Goal: Task Accomplishment & Management: Use online tool/utility

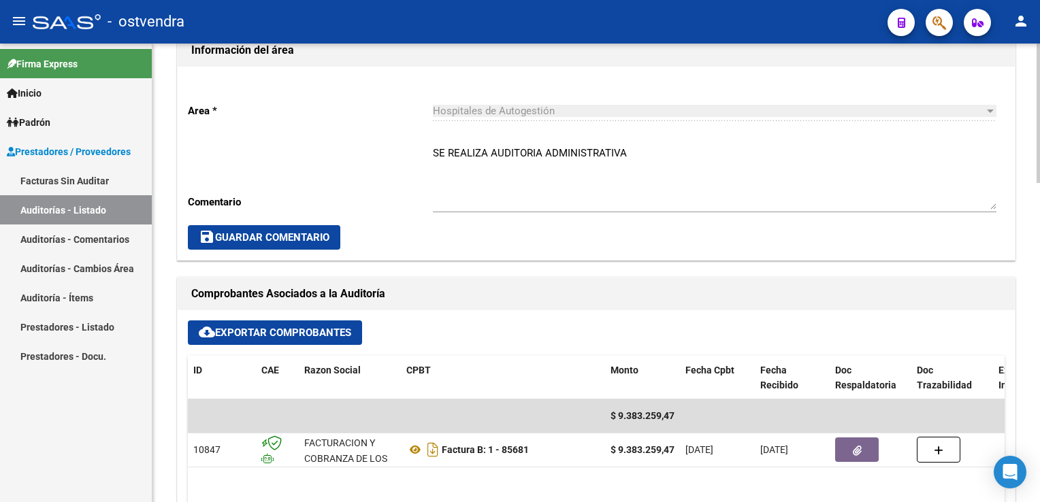
scroll to position [408, 0]
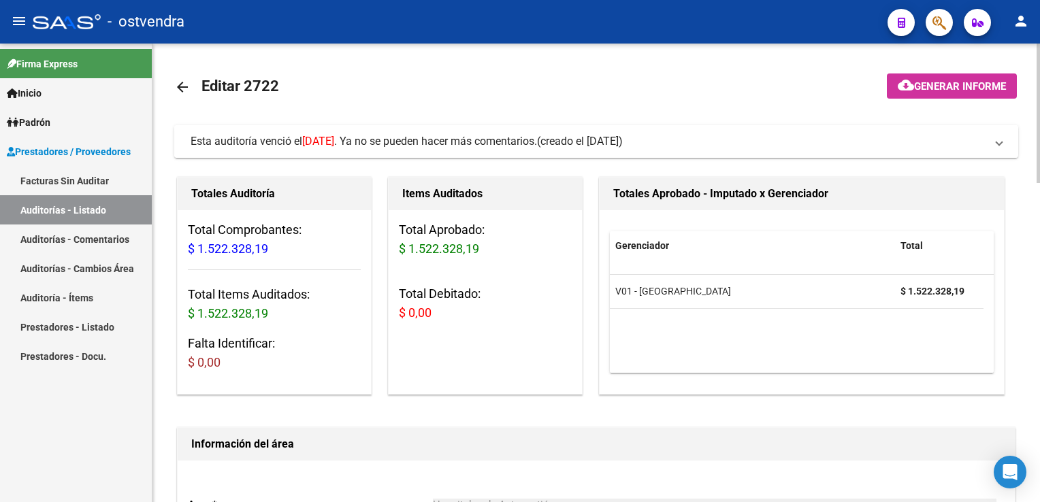
click at [989, 144] on span "Esta auditoría venció el 12/09/2025 . Ya no se pueden hacer más comentarios. (c…" at bounding box center [594, 141] width 806 height 15
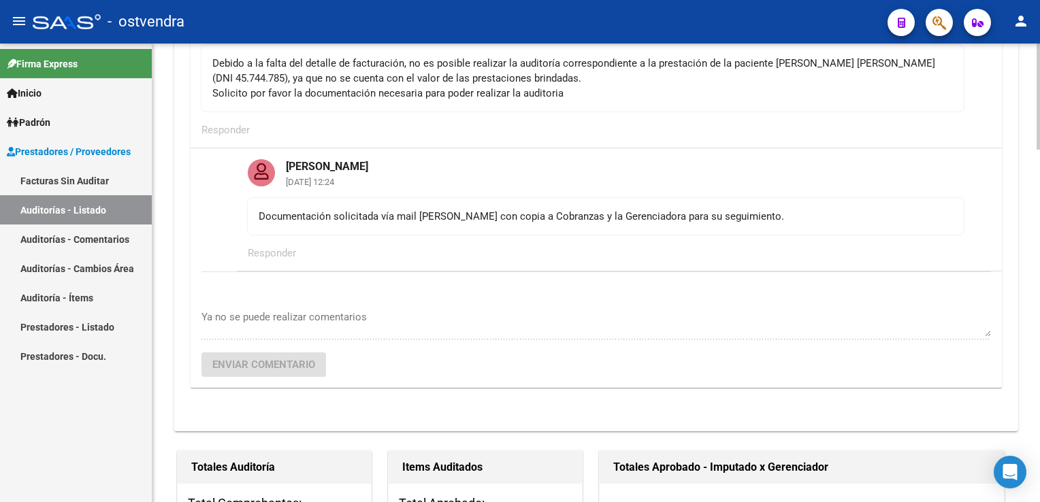
scroll to position [204, 0]
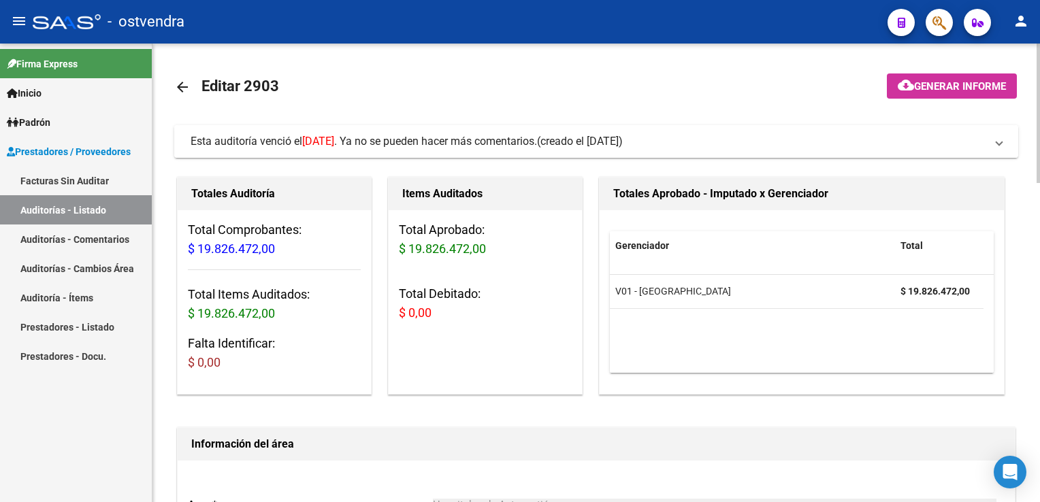
click at [992, 148] on span "Esta auditoría venció el 11/09/2025 . Ya no se pueden hacer más comentarios. (c…" at bounding box center [594, 141] width 806 height 15
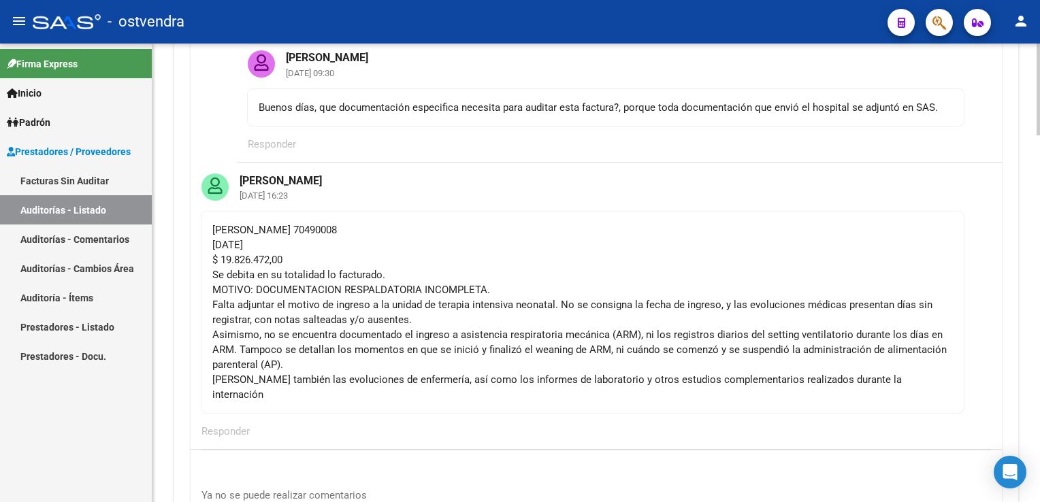
scroll to position [340, 0]
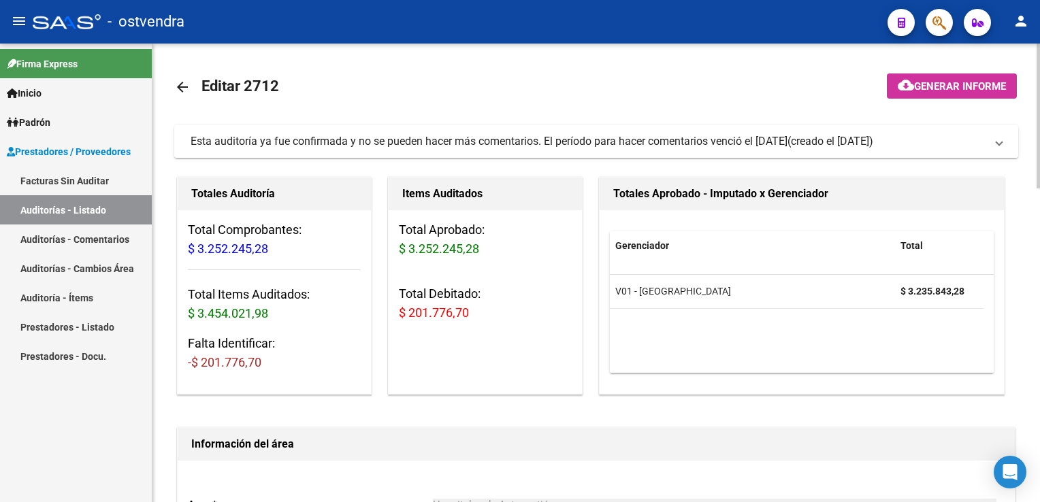
click at [1002, 138] on mat-expansion-panel-header "Esta auditoría ya fue confirmada y no se pueden hacer más comentarios. El perío…" at bounding box center [596, 141] width 844 height 33
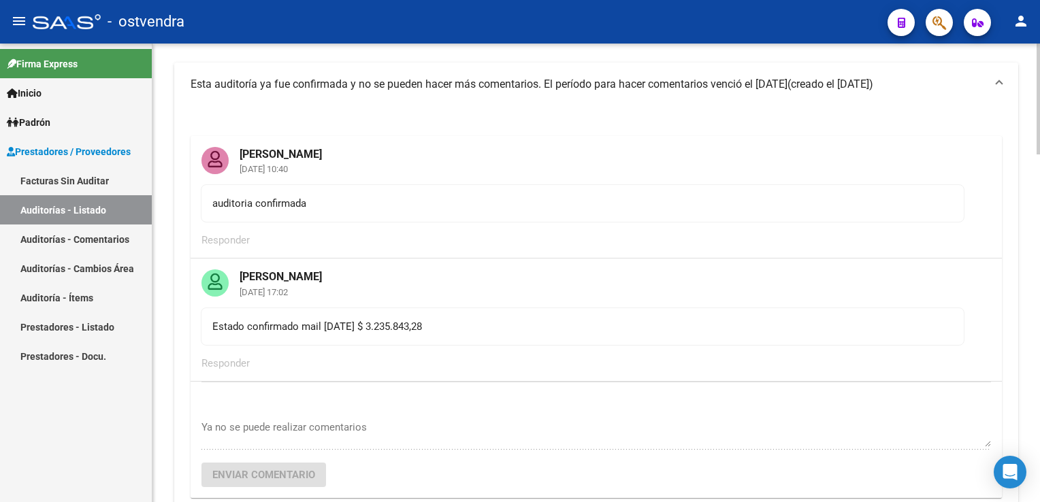
scroll to position [68, 0]
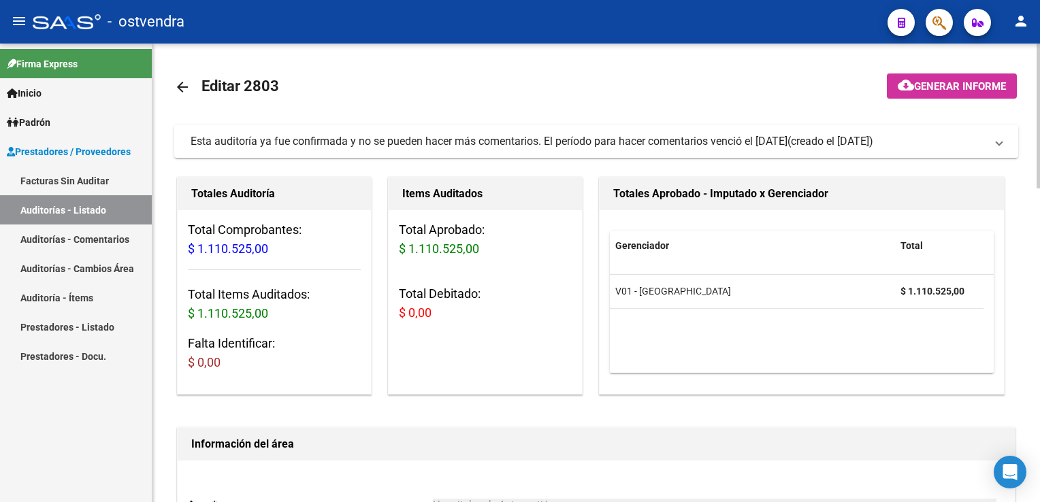
click at [1006, 139] on mat-expansion-panel-header "Esta auditoría ya fue confirmada y no se pueden hacer más comentarios. El perío…" at bounding box center [596, 141] width 844 height 33
click at [992, 140] on span "Esta auditoría ya fue confirmada y no se pueden hacer más comentarios. El perío…" at bounding box center [594, 141] width 806 height 15
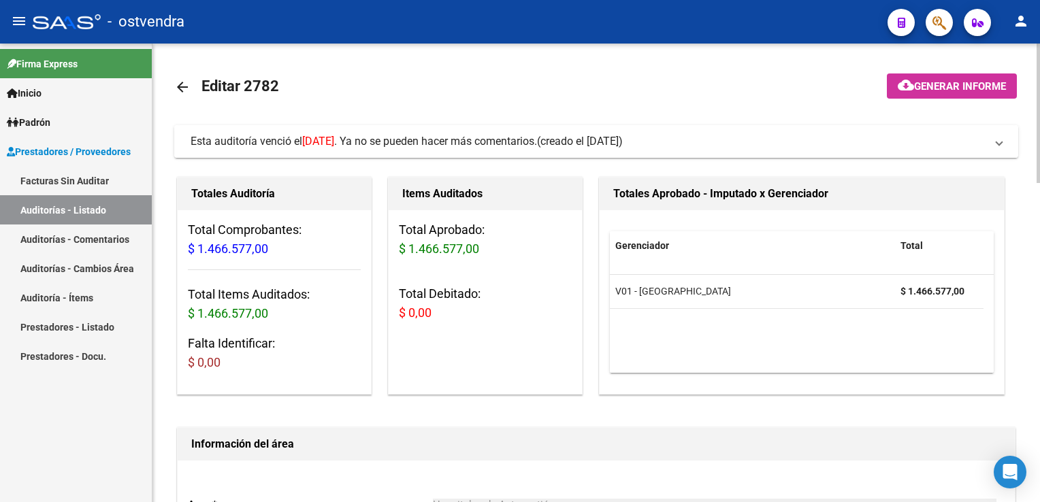
click at [1002, 146] on mat-expansion-panel-header "Esta auditoría venció el [DATE] . Ya no se pueden hacer más comentarios. (cread…" at bounding box center [596, 141] width 844 height 33
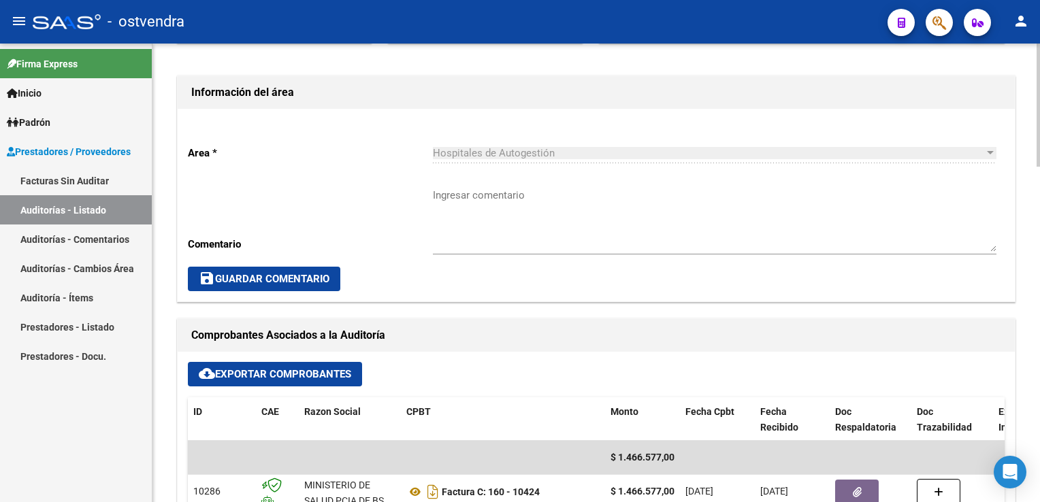
scroll to position [544, 0]
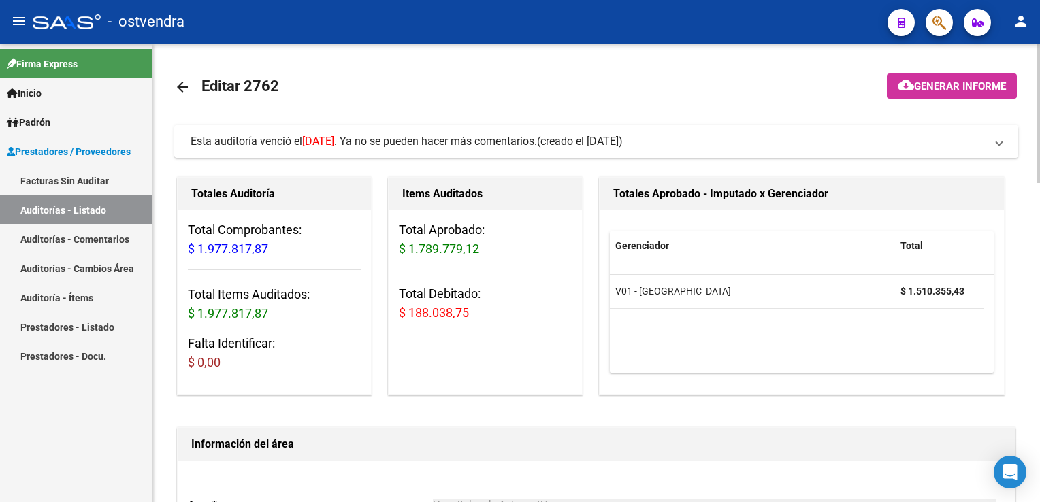
click at [991, 148] on span "Esta auditoría venció el 12/09/2025 . Ya no se pueden hacer más comentarios. (c…" at bounding box center [594, 141] width 806 height 15
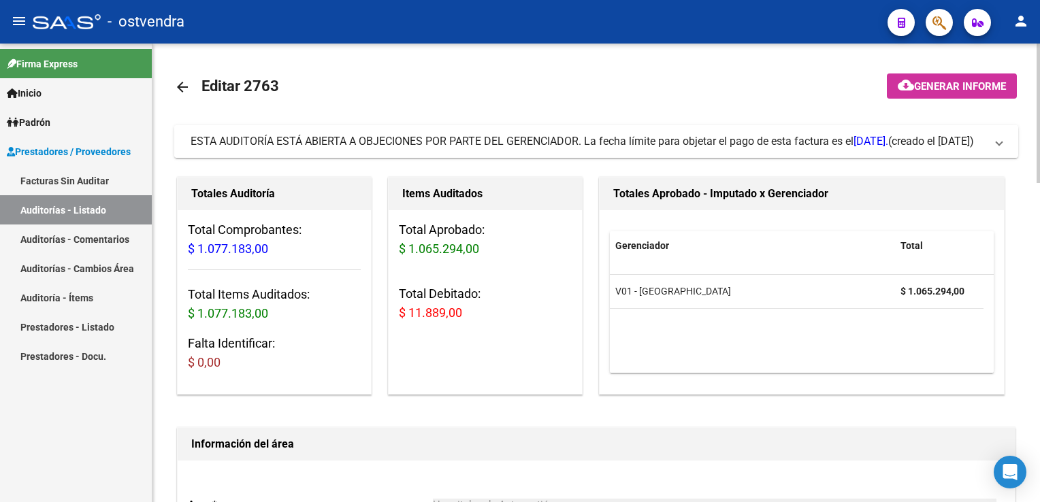
click at [1001, 140] on span at bounding box center [998, 141] width 5 height 15
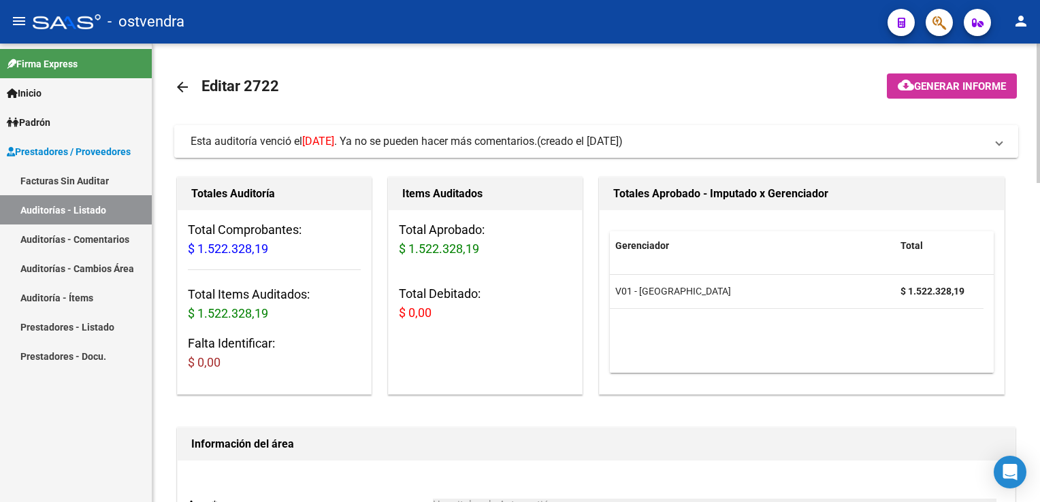
click at [999, 142] on span at bounding box center [998, 141] width 5 height 15
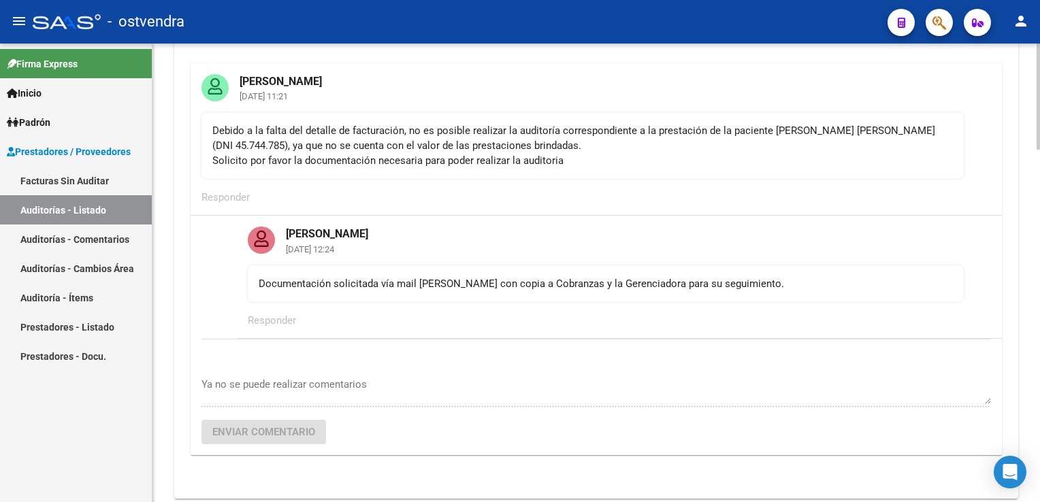
scroll to position [136, 0]
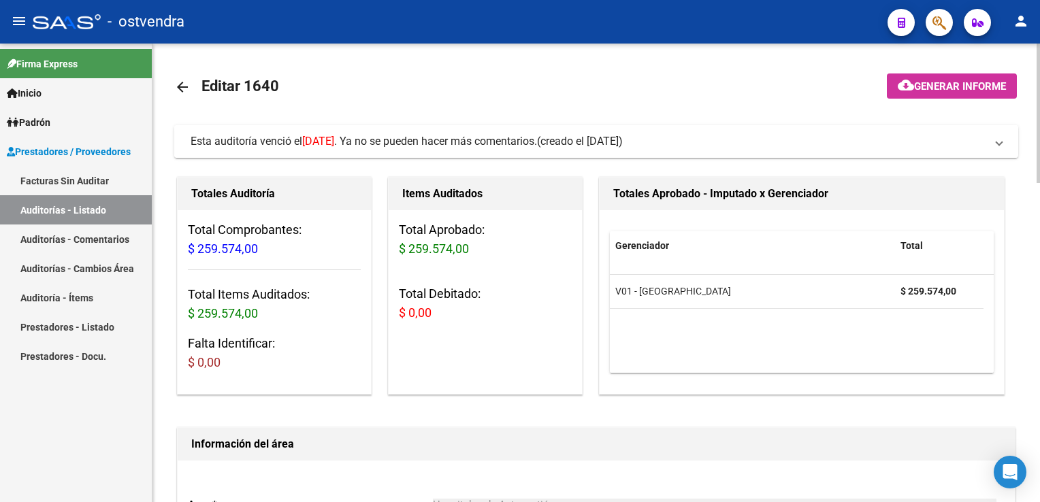
click at [993, 142] on span "Esta auditoría venció el 30/06/2025 . Ya no se pueden hacer más comentarios. (c…" at bounding box center [594, 141] width 806 height 15
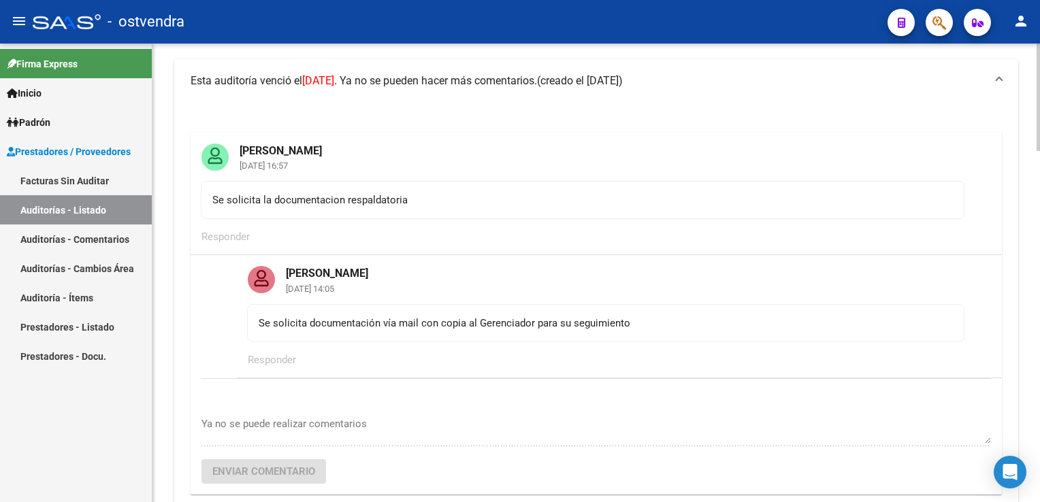
scroll to position [68, 0]
